Goal: Use online tool/utility: Utilize a website feature to perform a specific function

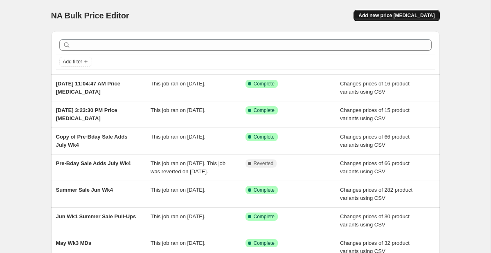
click at [414, 17] on span "Add new price [MEDICAL_DATA]" at bounding box center [396, 15] width 76 height 7
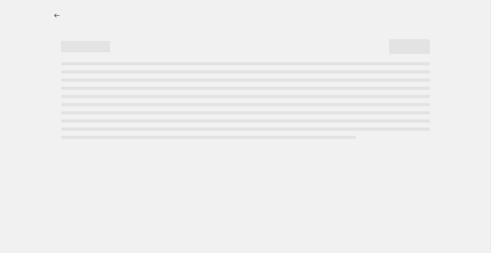
select select "percentage"
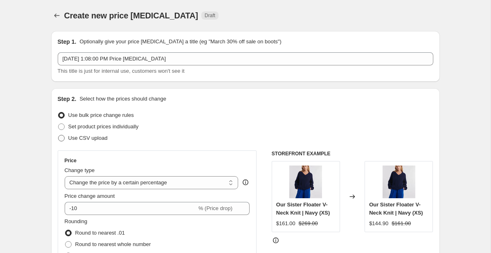
click at [87, 143] on label "Use CSV upload" at bounding box center [83, 137] width 50 height 11
click at [58, 135] on input "Use CSV upload" at bounding box center [58, 135] width 0 height 0
radio input "true"
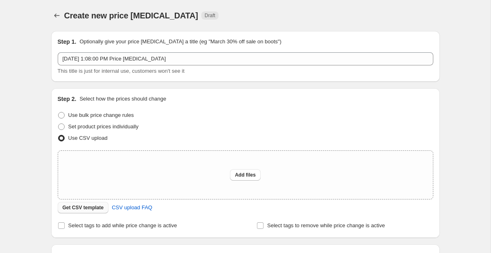
click at [92, 207] on span "Get CSV template" at bounding box center [83, 207] width 41 height 7
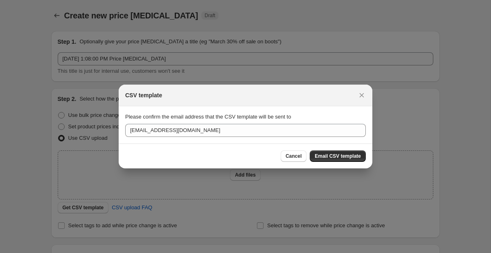
click at [320, 146] on div "Cancel Email CSV template" at bounding box center [245, 156] width 253 height 25
click at [318, 153] on button "Email CSV template" at bounding box center [338, 155] width 56 height 11
